Goal: Transaction & Acquisition: Purchase product/service

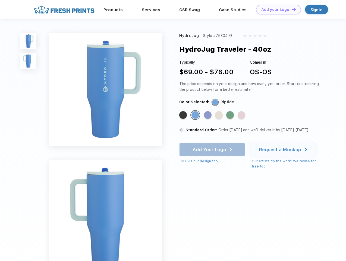
click at [276, 9] on link "Add your Logo Design Tool" at bounding box center [278, 9] width 45 height 9
click at [0, 0] on div "Design Tool" at bounding box center [0, 0] width 0 height 0
click at [291, 9] on link "Add your Logo Design Tool" at bounding box center [278, 9] width 45 height 9
click at [28, 41] on img at bounding box center [28, 41] width 16 height 16
click at [28, 61] on img at bounding box center [28, 61] width 16 height 16
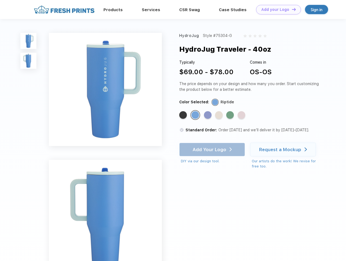
click at [183, 115] on div "Standard Color" at bounding box center [183, 115] width 8 height 8
click at [196, 115] on div "Standard Color" at bounding box center [195, 115] width 8 height 8
click at [208, 115] on div "Standard Color" at bounding box center [208, 115] width 8 height 8
click at [219, 115] on div "Standard Color" at bounding box center [219, 115] width 8 height 8
click at [230, 115] on div "Standard Color" at bounding box center [230, 115] width 8 height 8
